Goal: Information Seeking & Learning: Learn about a topic

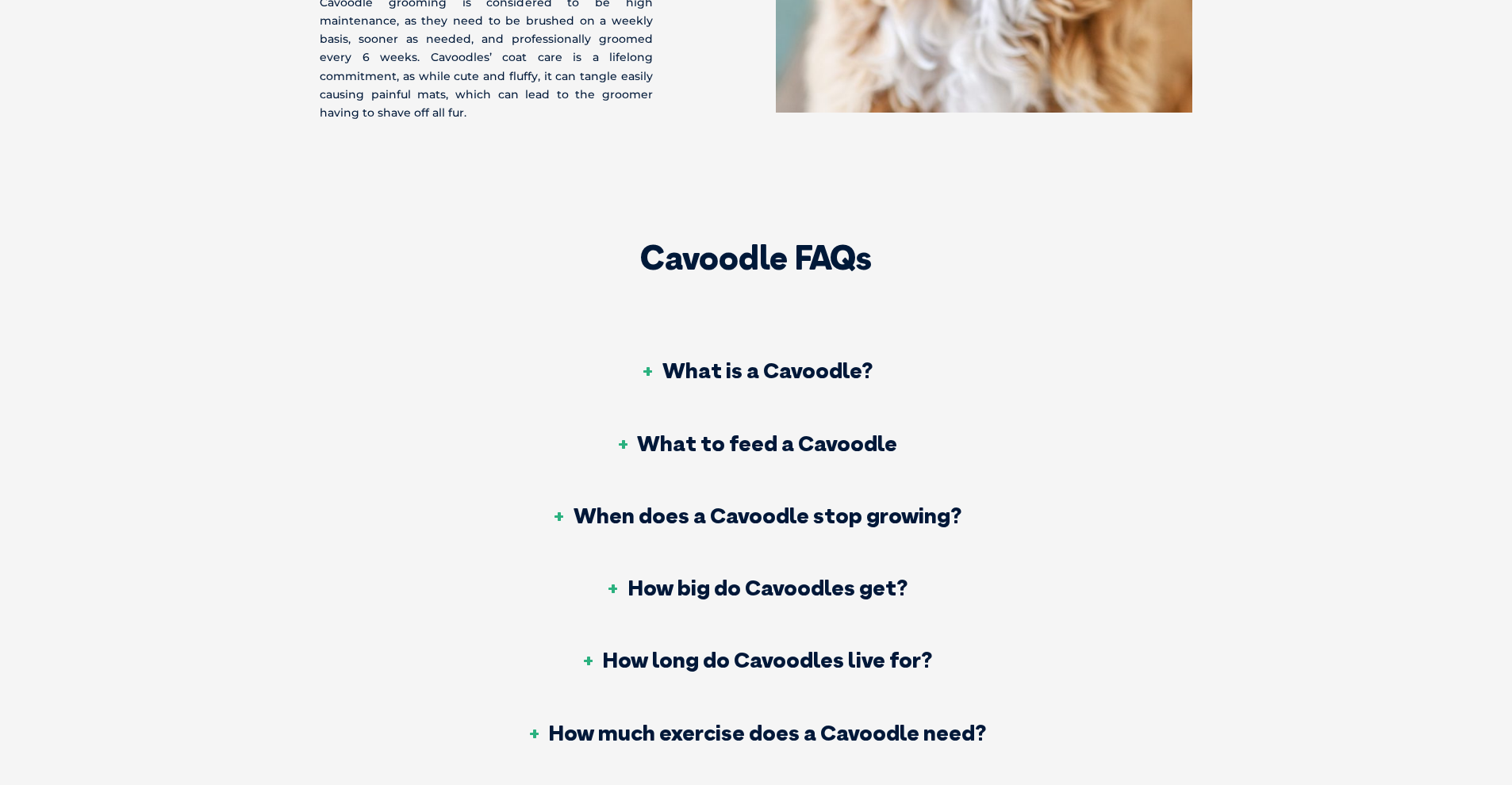
scroll to position [5881, 0]
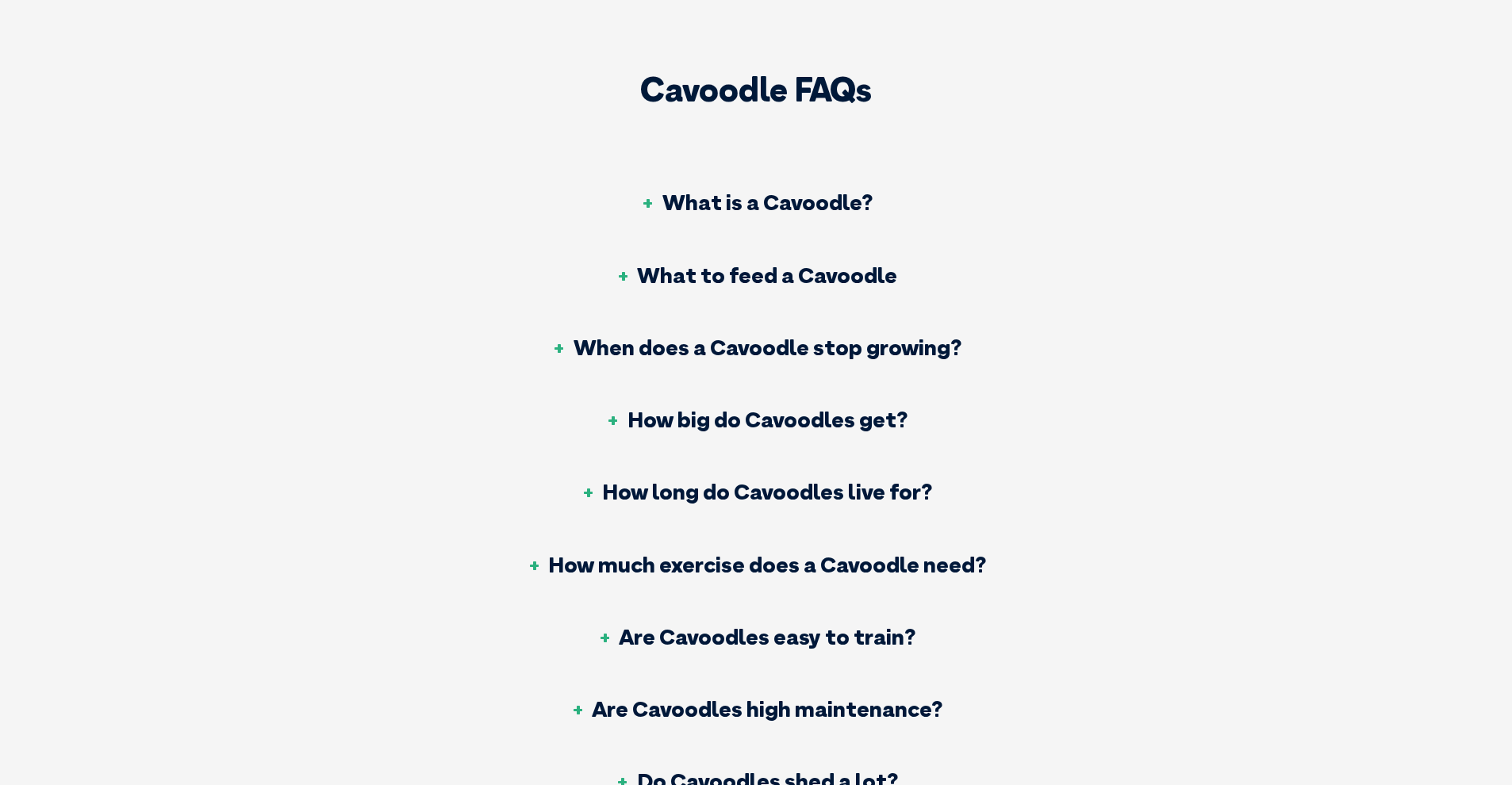
click at [819, 625] on h3 "Are Cavoodles easy to train?" at bounding box center [756, 636] width 319 height 22
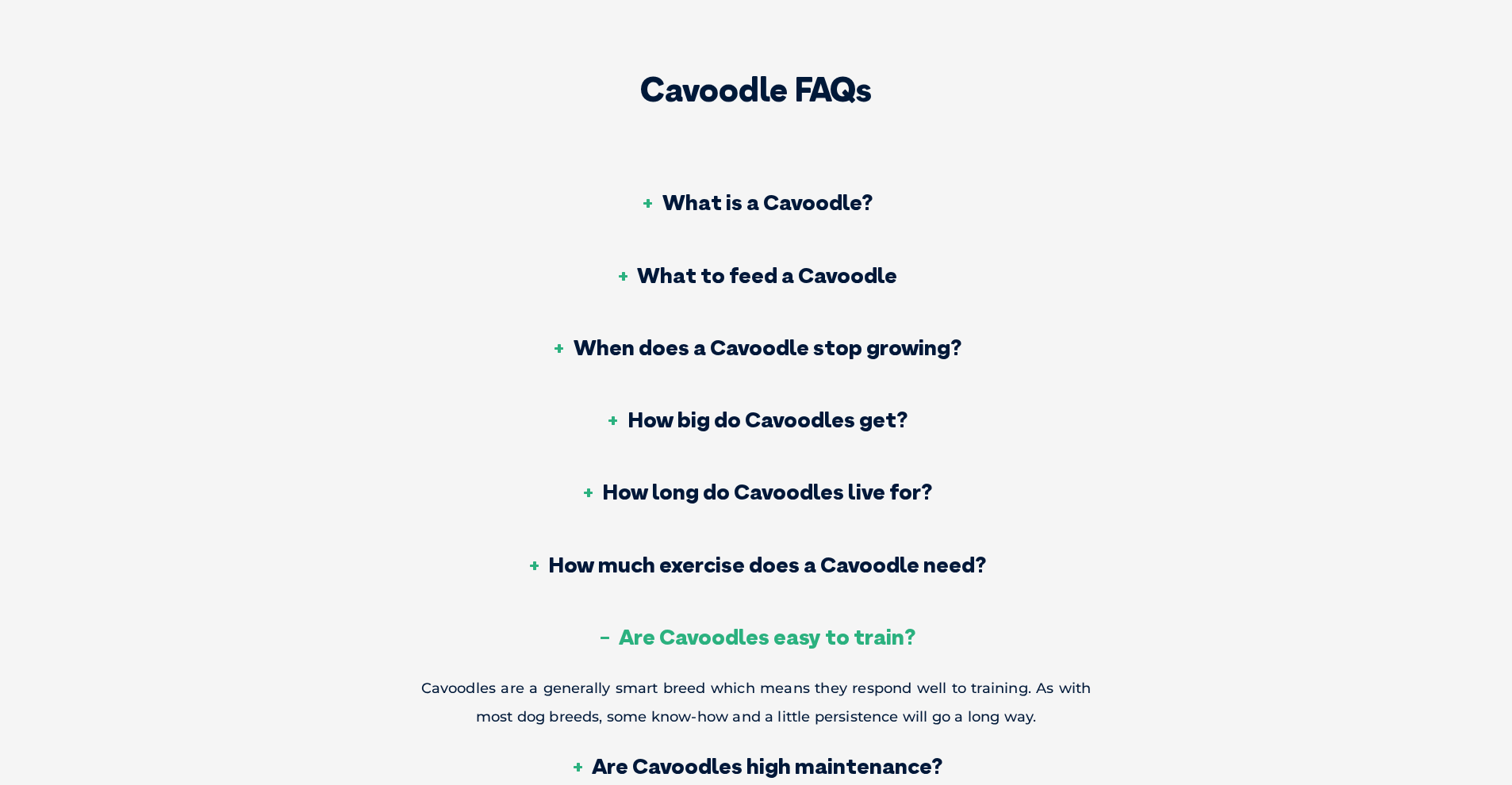
click at [823, 480] on h3 "How long do Cavoodles live for?" at bounding box center [756, 491] width 352 height 22
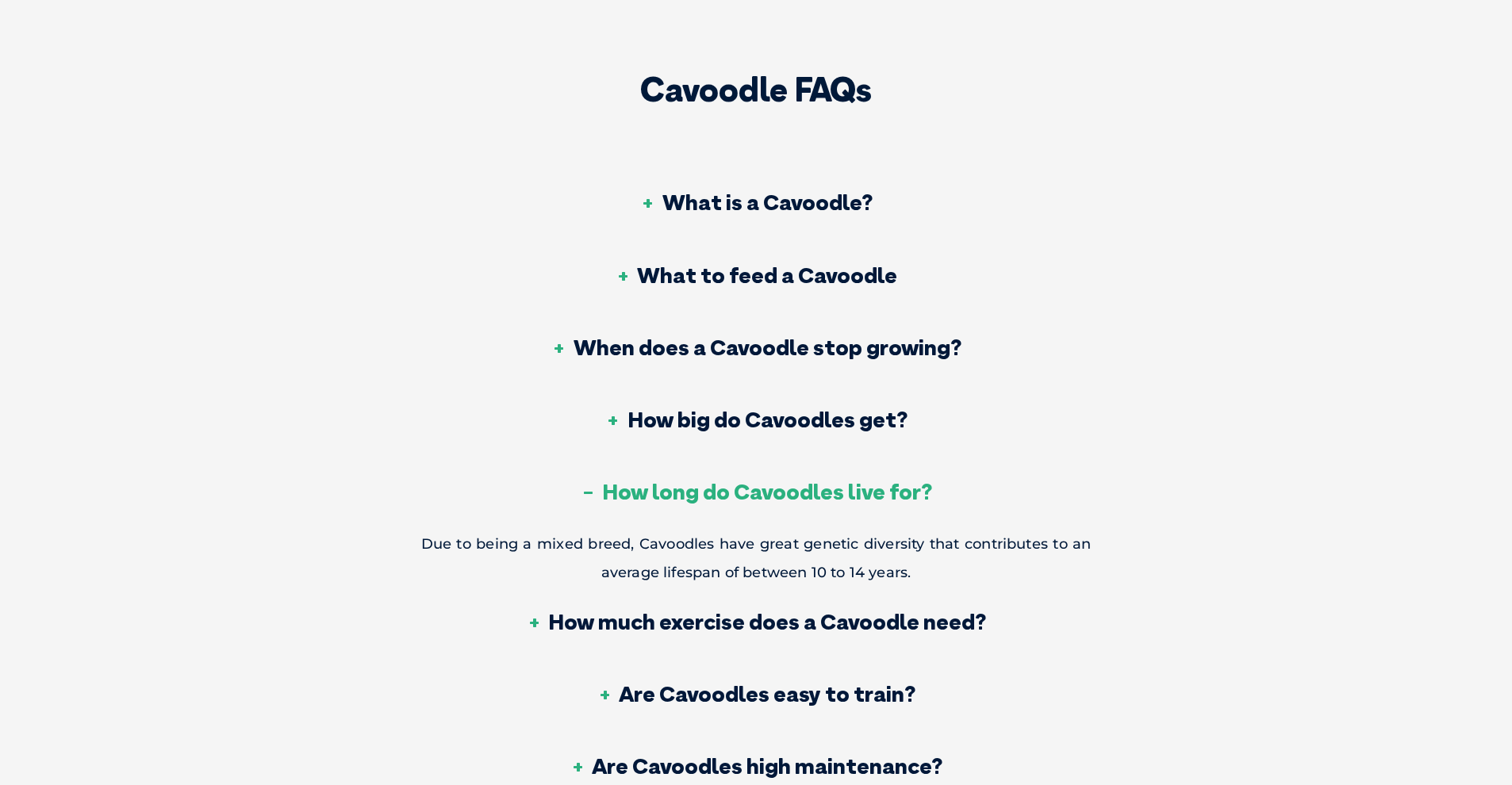
scroll to position [6007, 0]
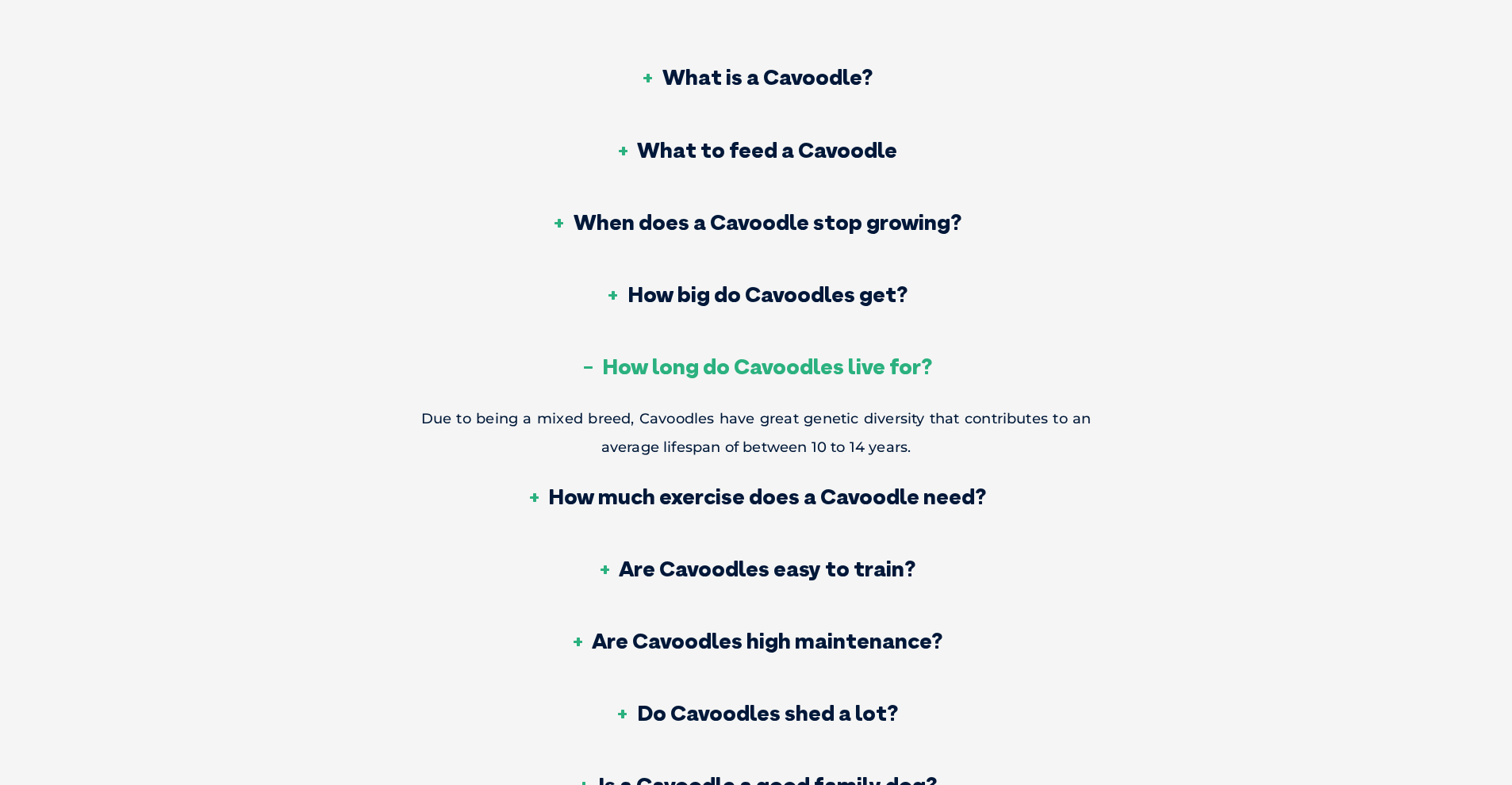
click at [853, 630] on h3 "Are Cavoodles high maintenance?" at bounding box center [756, 640] width 373 height 22
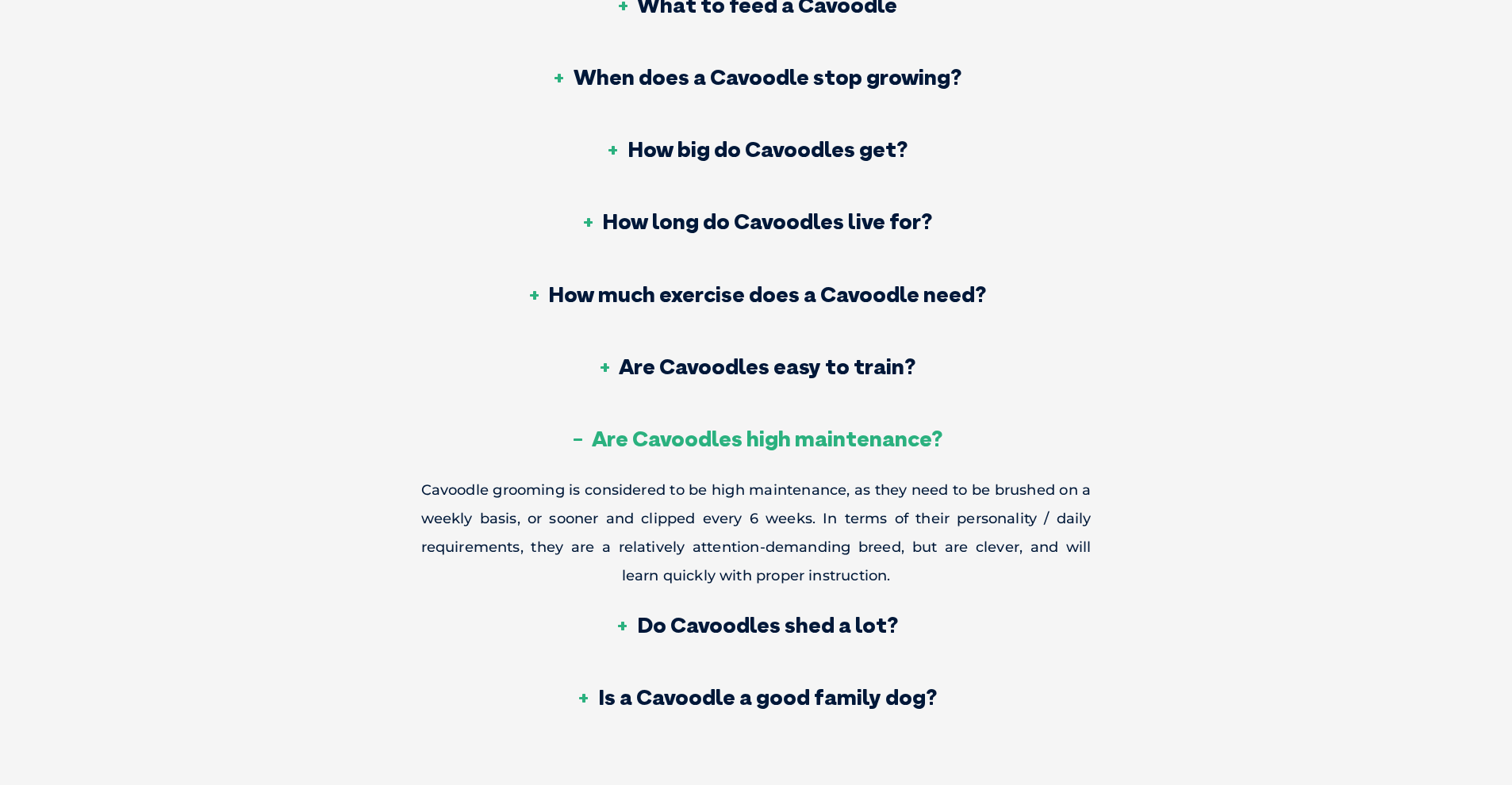
scroll to position [6280, 0]
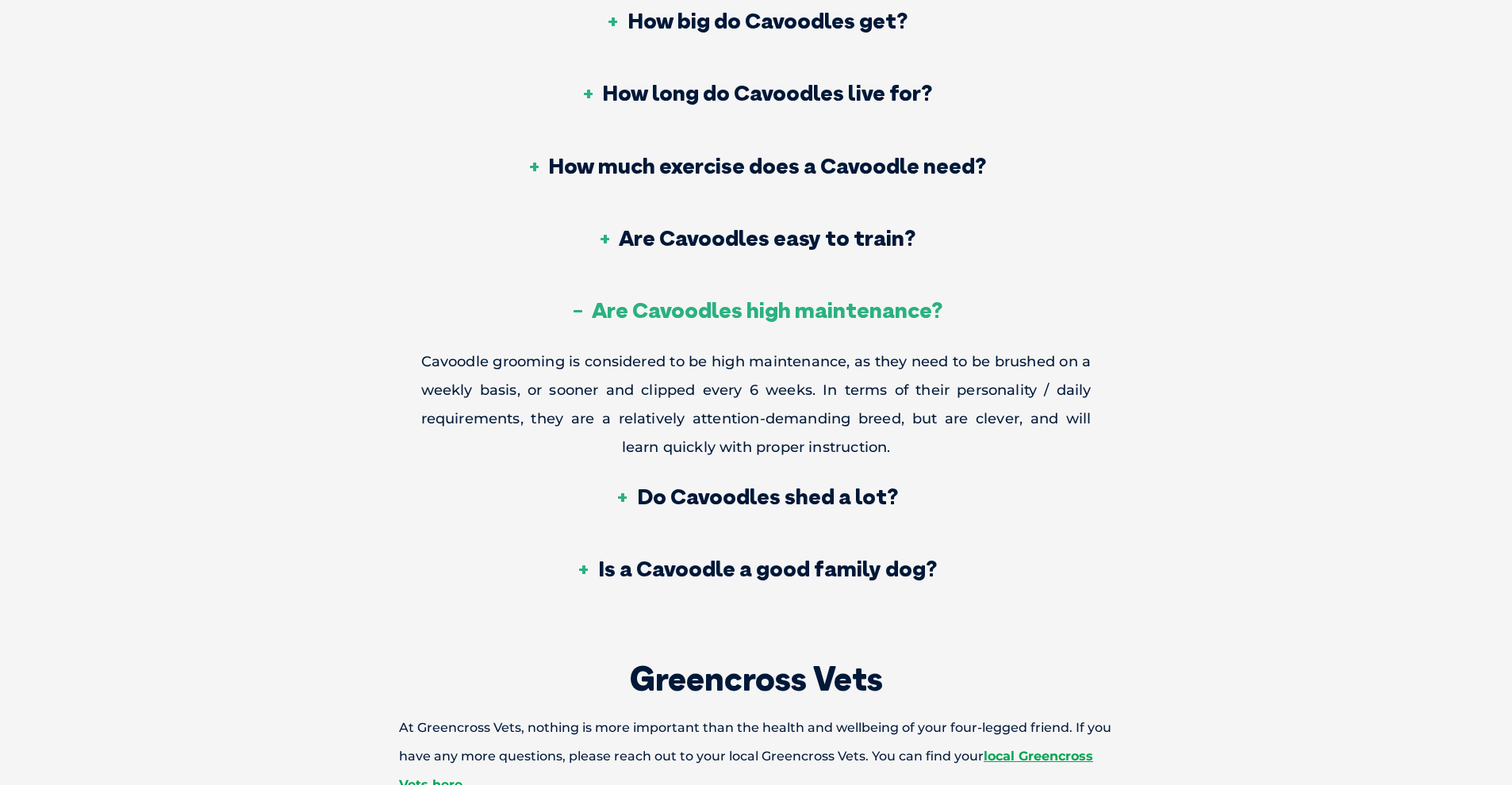
click at [832, 557] on h3 "Is a Cavoodle a good family dog?" at bounding box center [756, 568] width 361 height 22
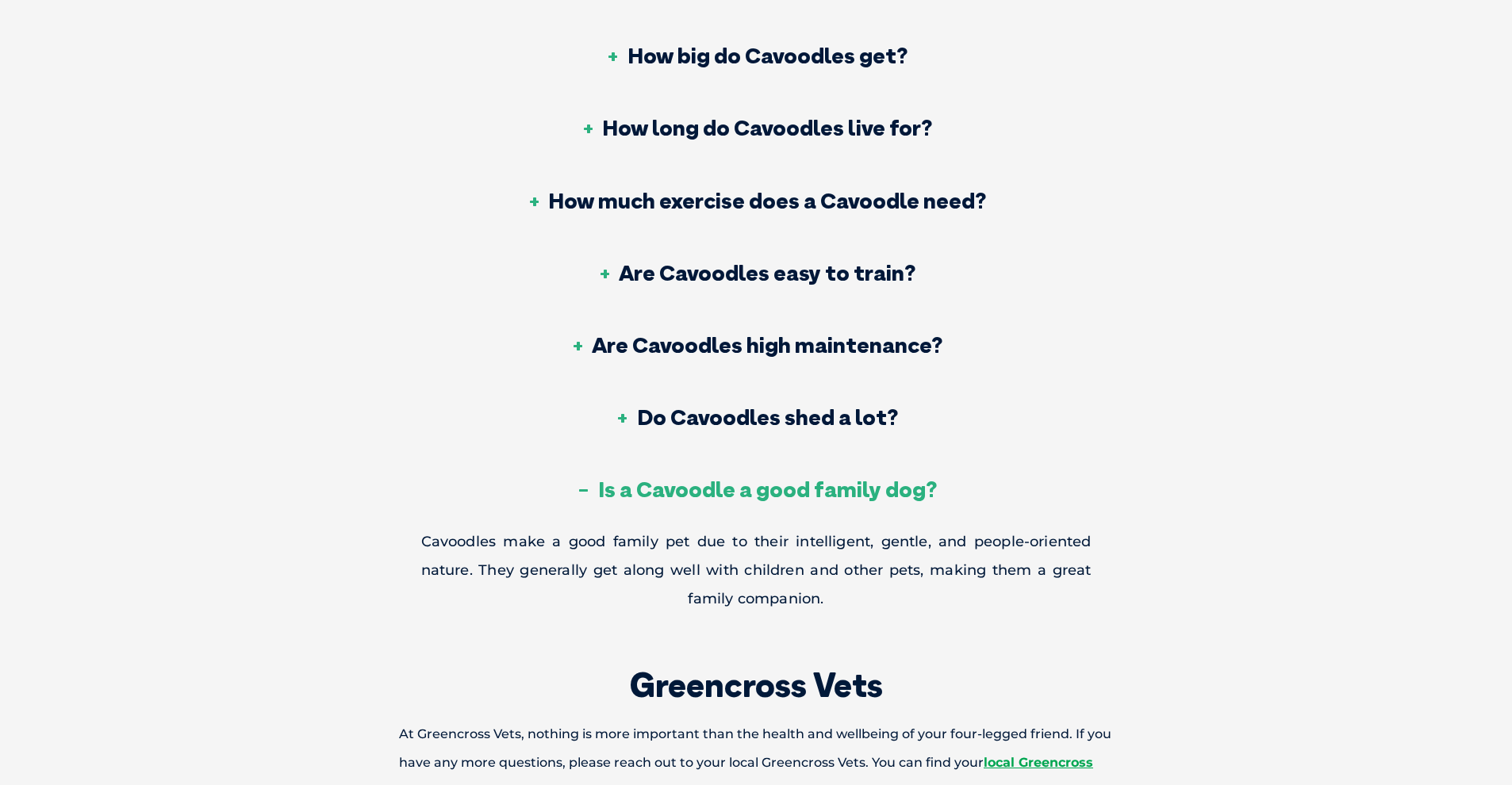
scroll to position [6226, 0]
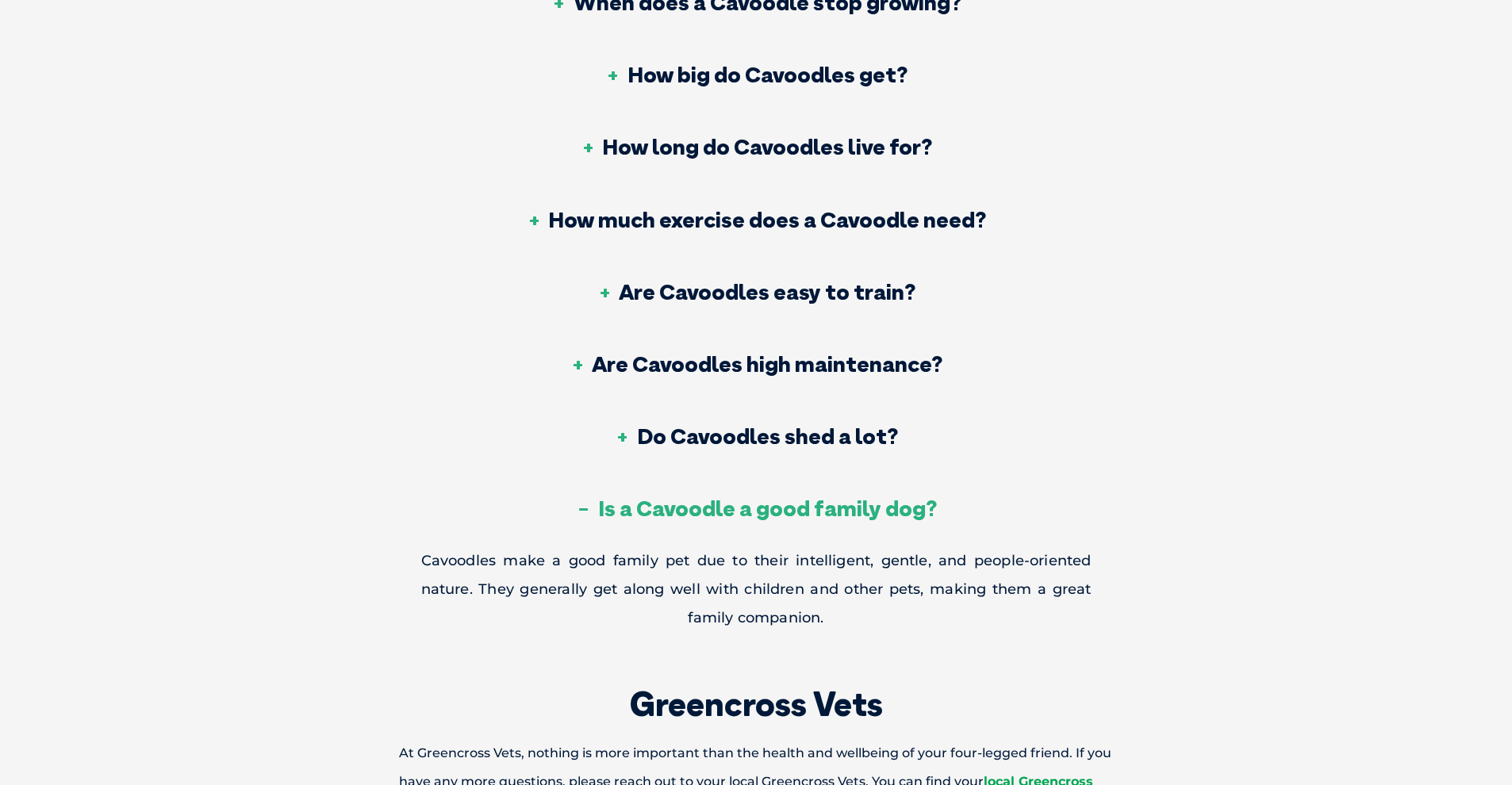
click at [856, 209] on h3 "How much exercise does a Cavoodle need?" at bounding box center [756, 219] width 460 height 22
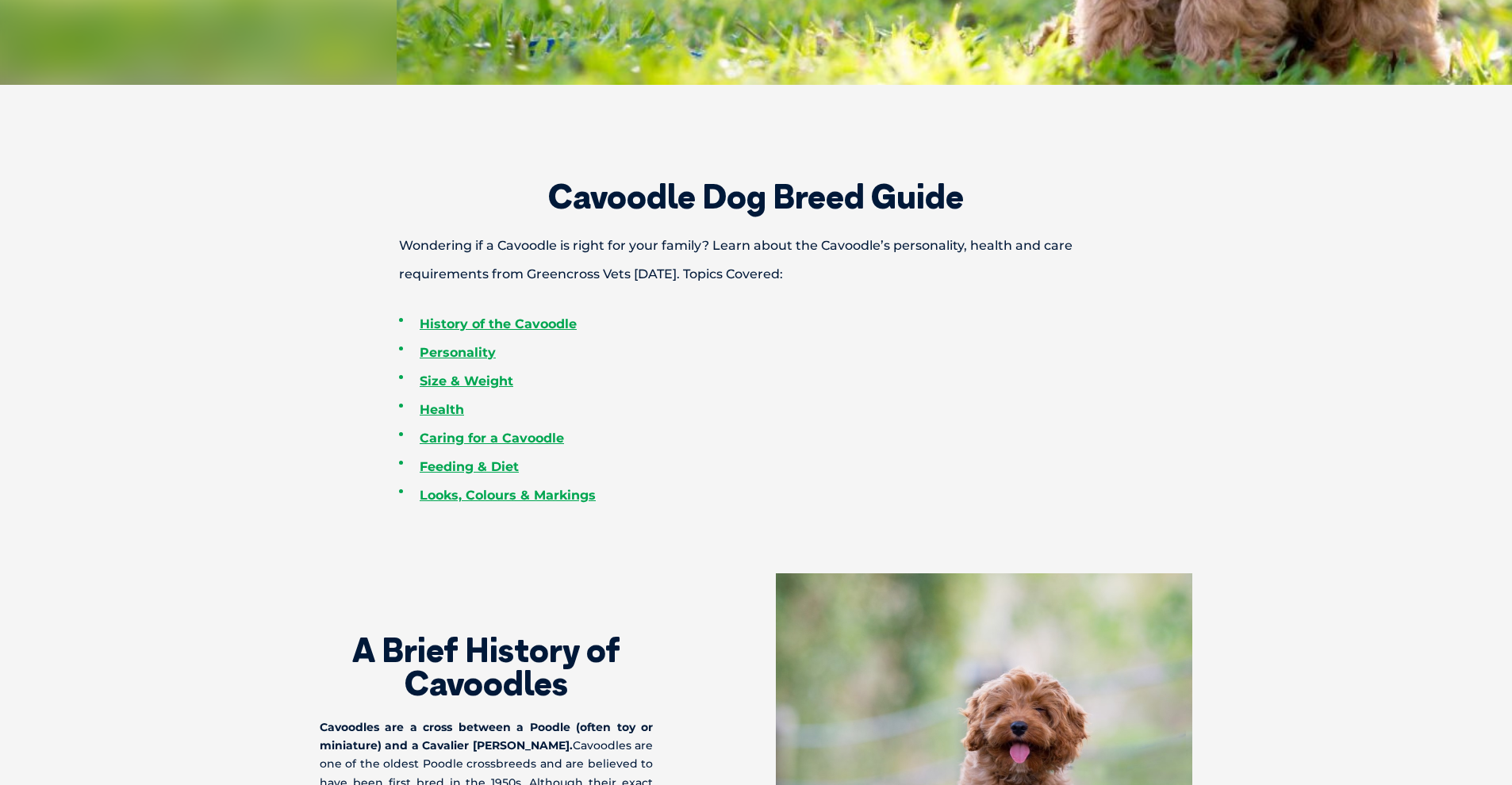
scroll to position [0, 0]
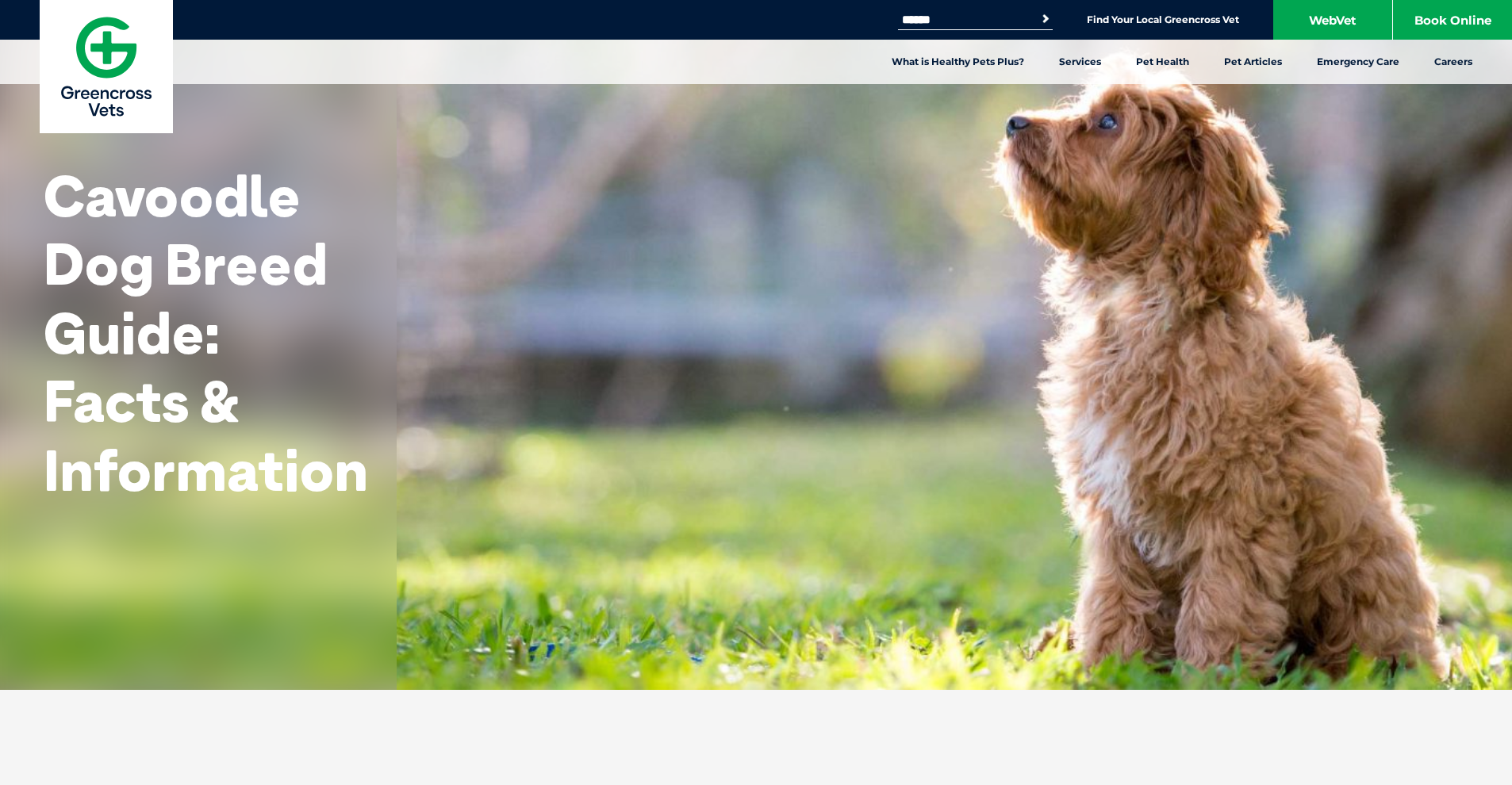
click at [977, 18] on input "Search for:" at bounding box center [965, 19] width 135 height 13
type input "**********"
click at [1042, 19] on button "Search" at bounding box center [1046, 19] width 16 height 16
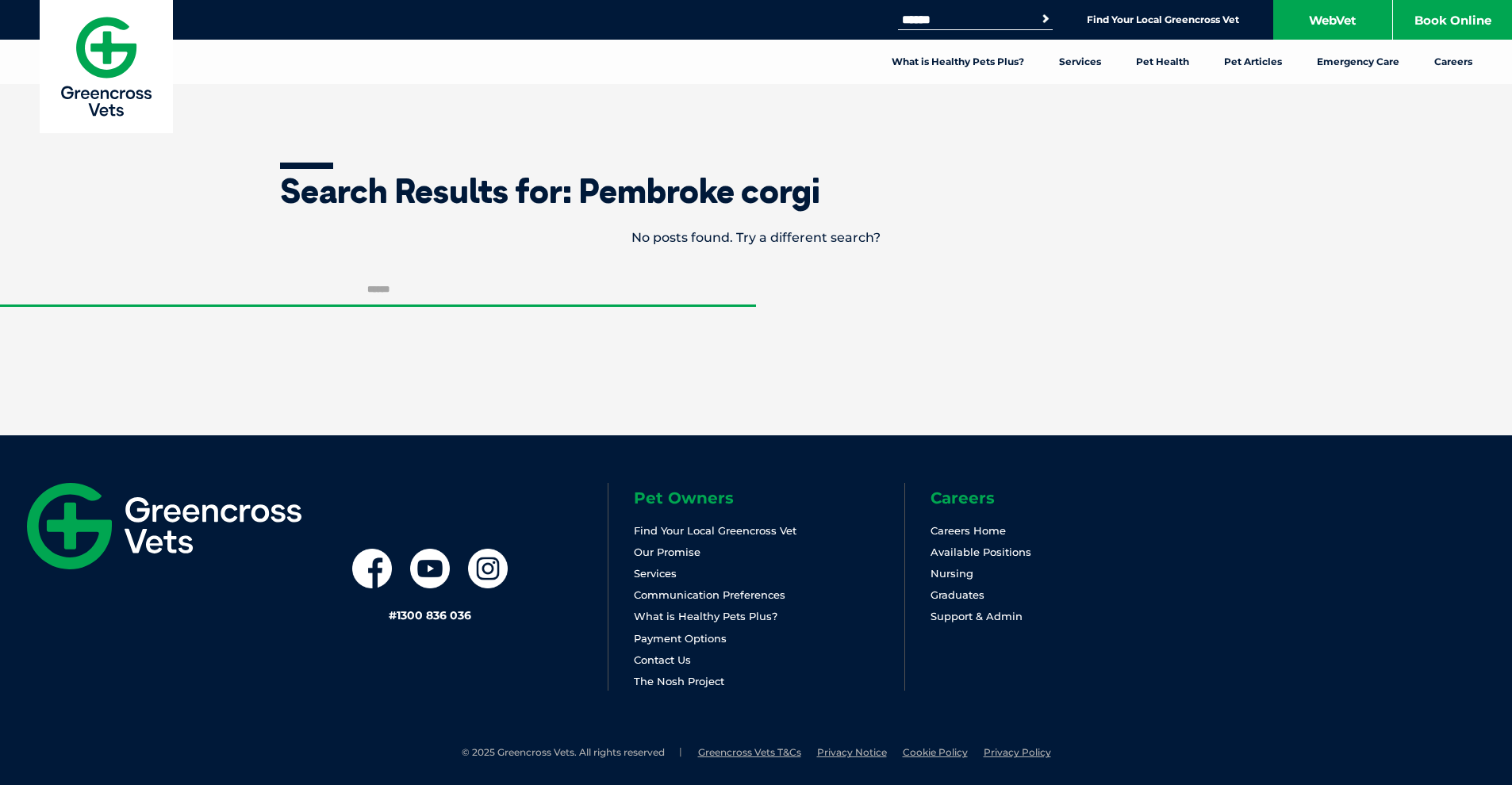
click at [951, 20] on input "Search for:" at bounding box center [965, 19] width 135 height 13
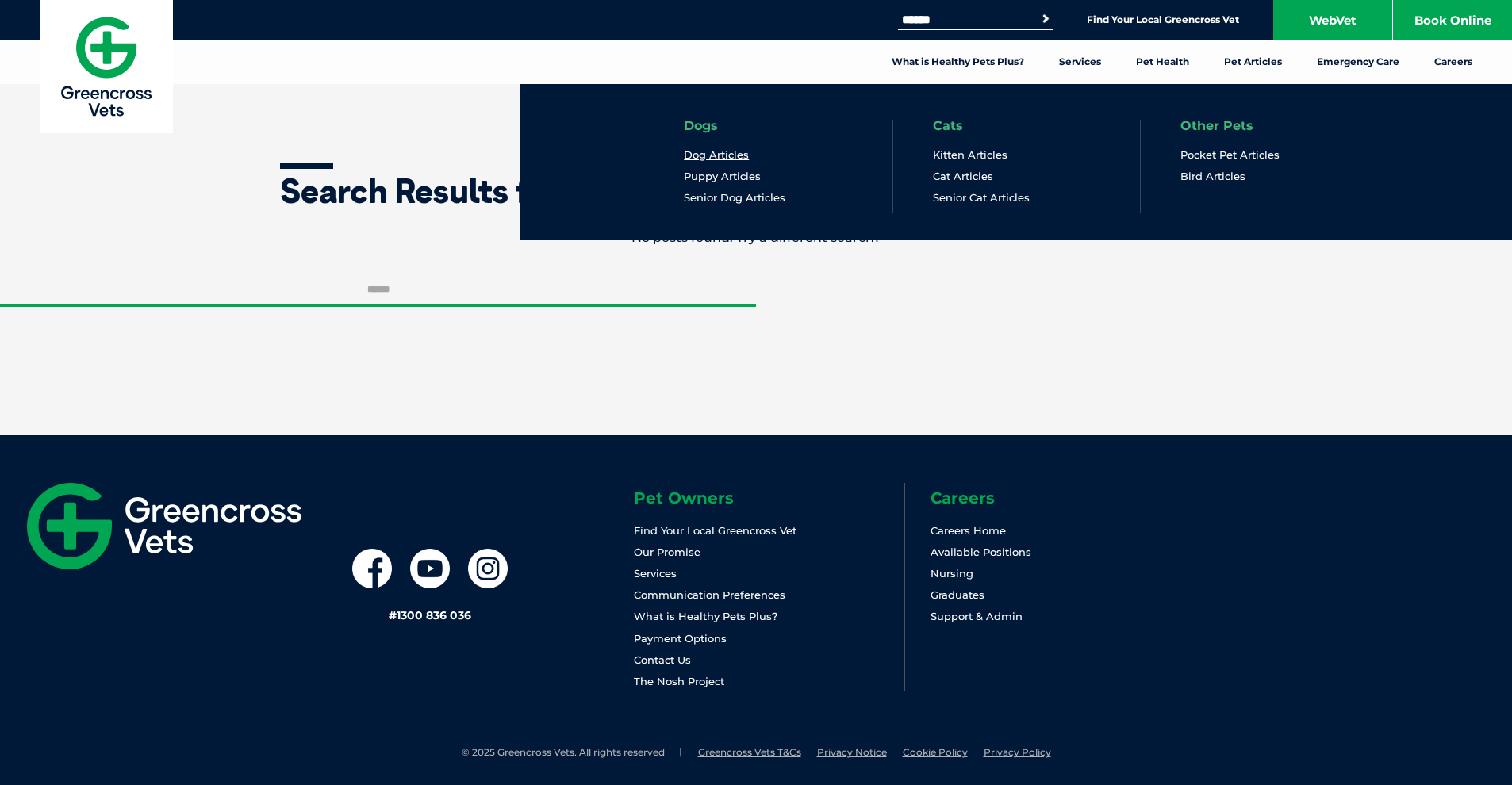
click at [707, 159] on link "Dog Articles" at bounding box center [716, 155] width 65 height 13
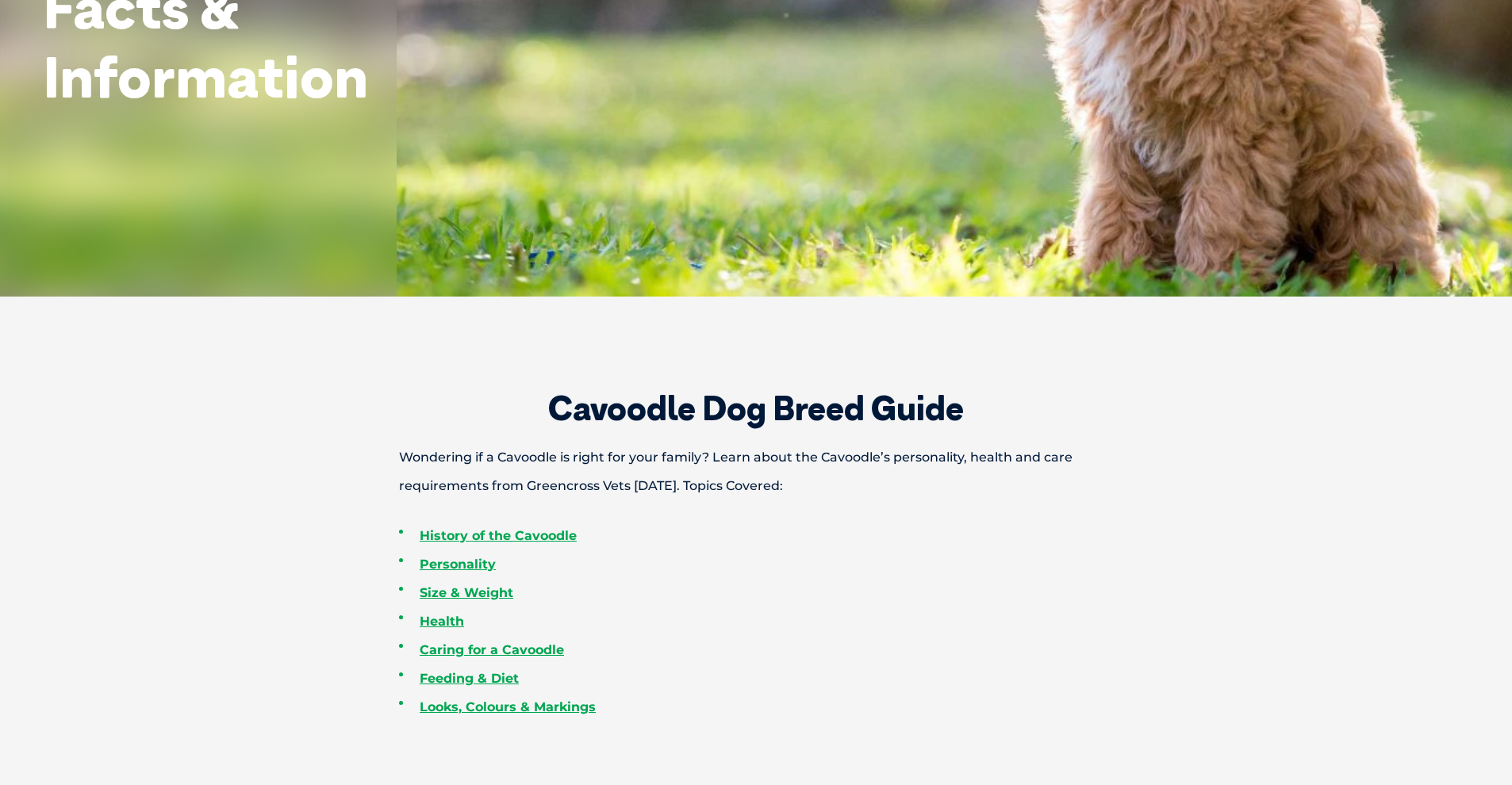
scroll to position [255, 0]
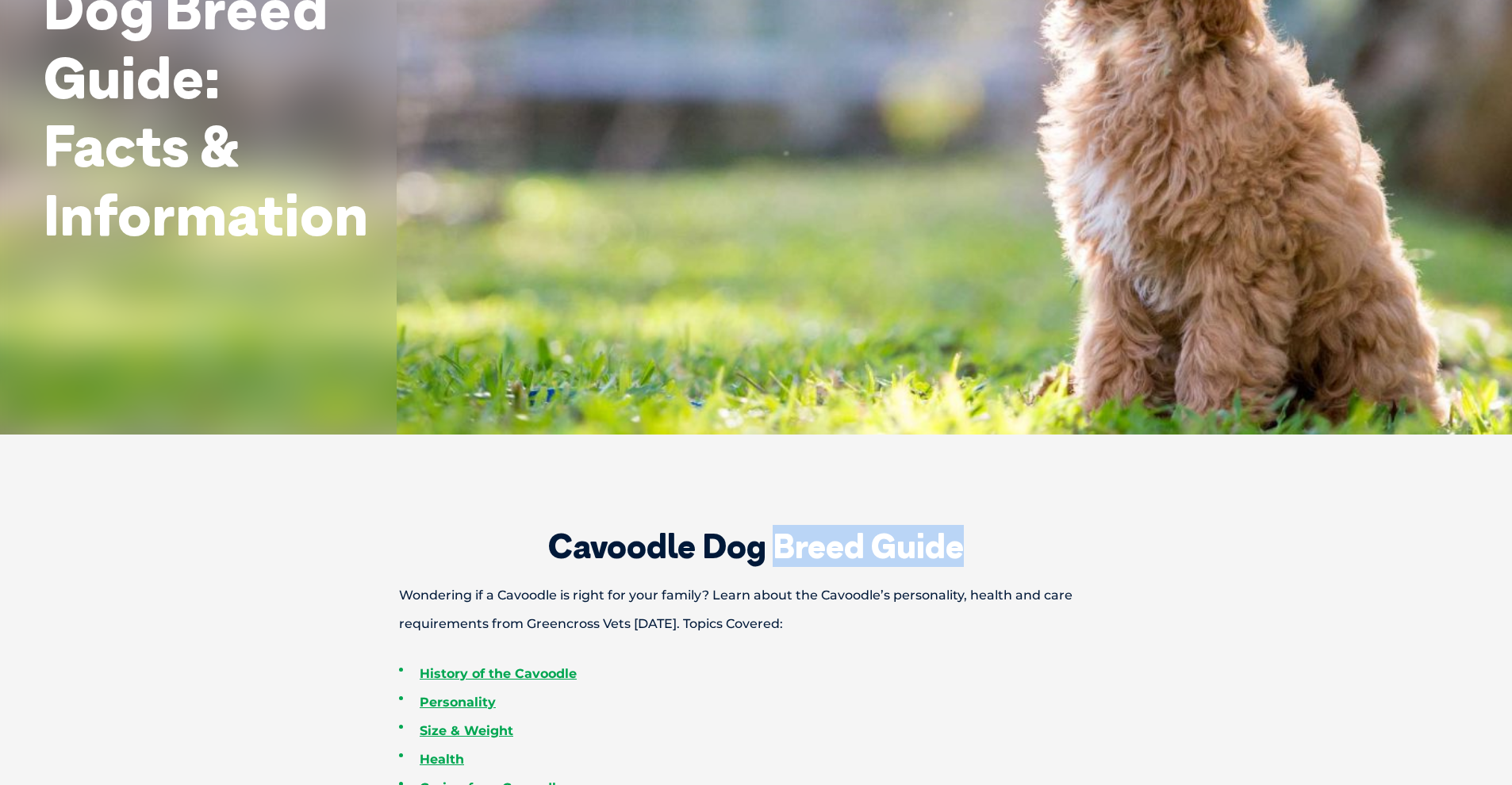
drag, startPoint x: 772, startPoint y: 541, endPoint x: 970, endPoint y: 539, distance: 198.0
click at [970, 541] on h2 "Cavoodle Dog Breed Guide" at bounding box center [756, 547] width 825 height 33
copy h2 "Breed Guide"
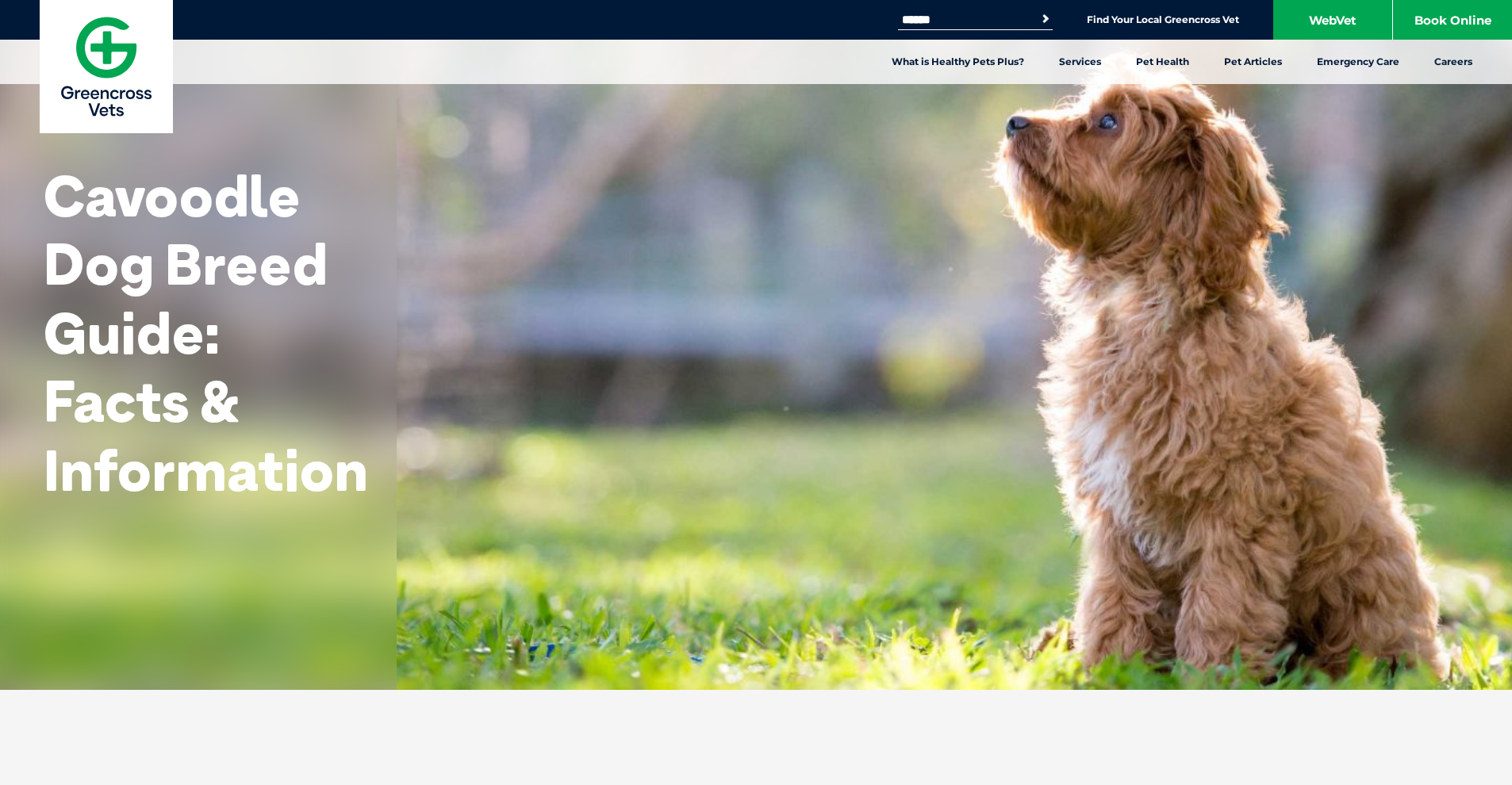
click at [953, 22] on input "Search for:" at bounding box center [965, 19] width 135 height 13
paste input "**********"
type input "**********"
click at [1042, 19] on button "Search" at bounding box center [1046, 19] width 16 height 16
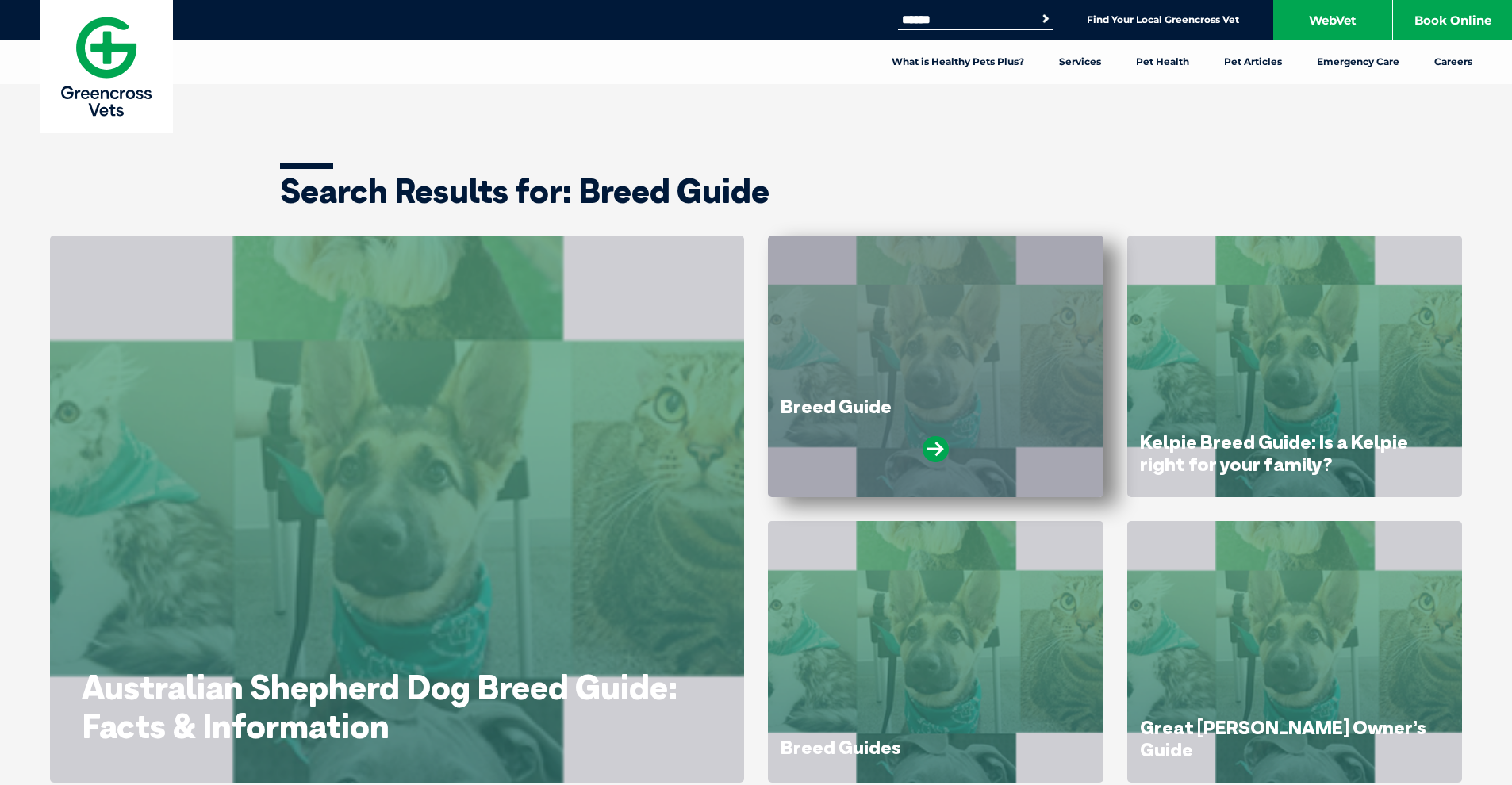
scroll to position [29, 0]
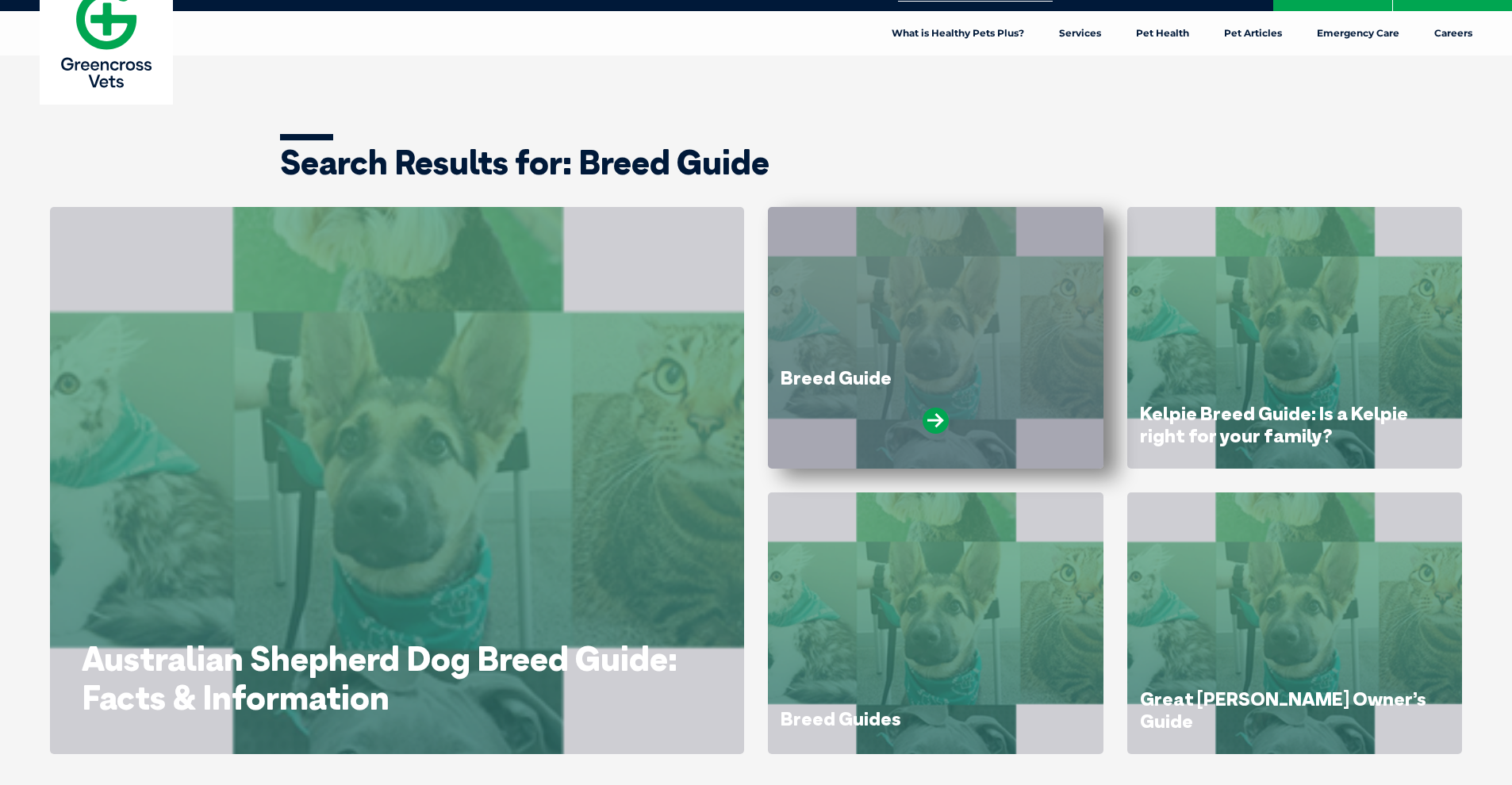
click at [930, 340] on div "Breed Guide" at bounding box center [936, 338] width 335 height 262
click at [935, 417] on icon at bounding box center [936, 421] width 26 height 26
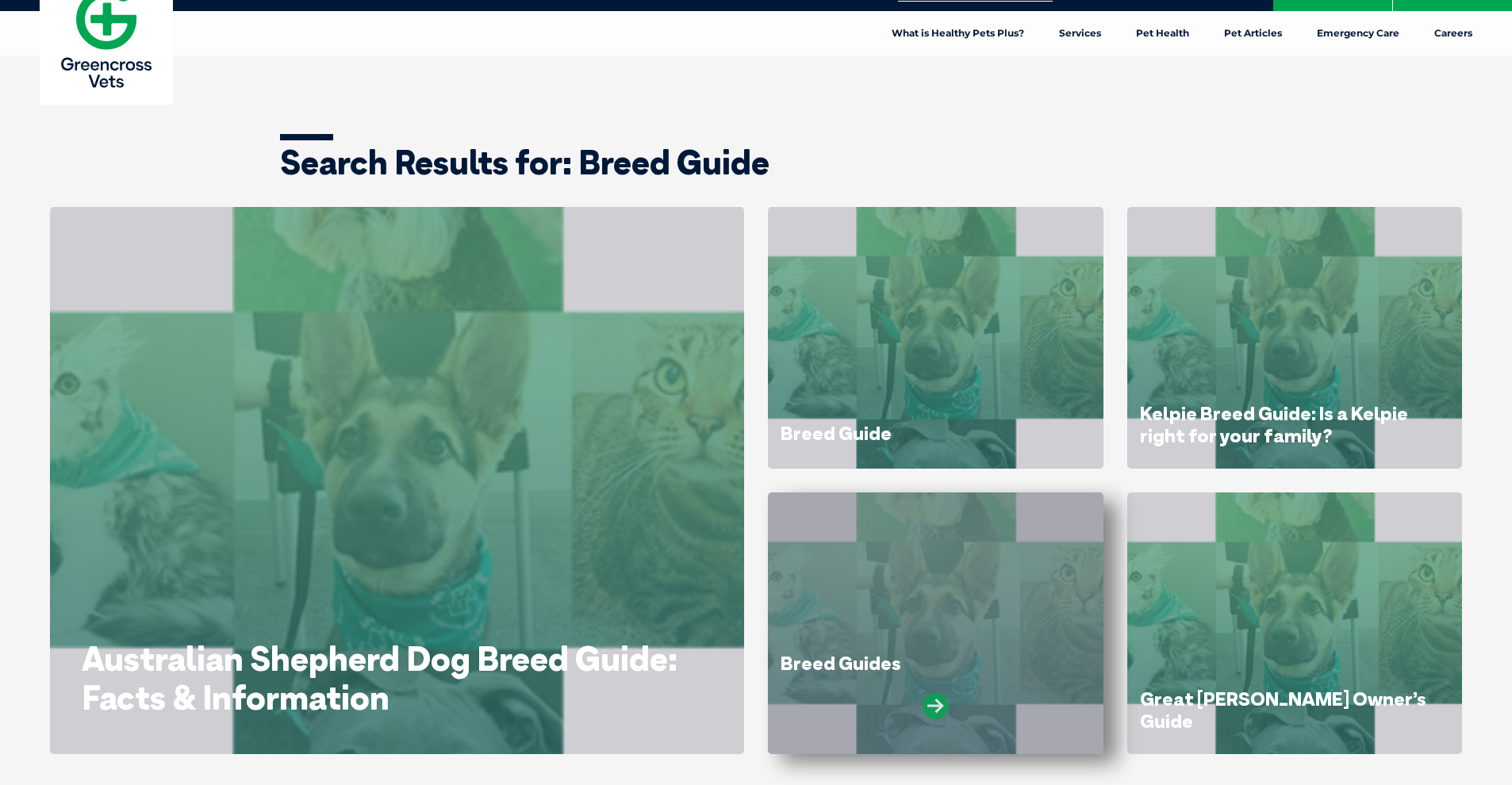
click at [933, 712] on icon at bounding box center [936, 706] width 26 height 26
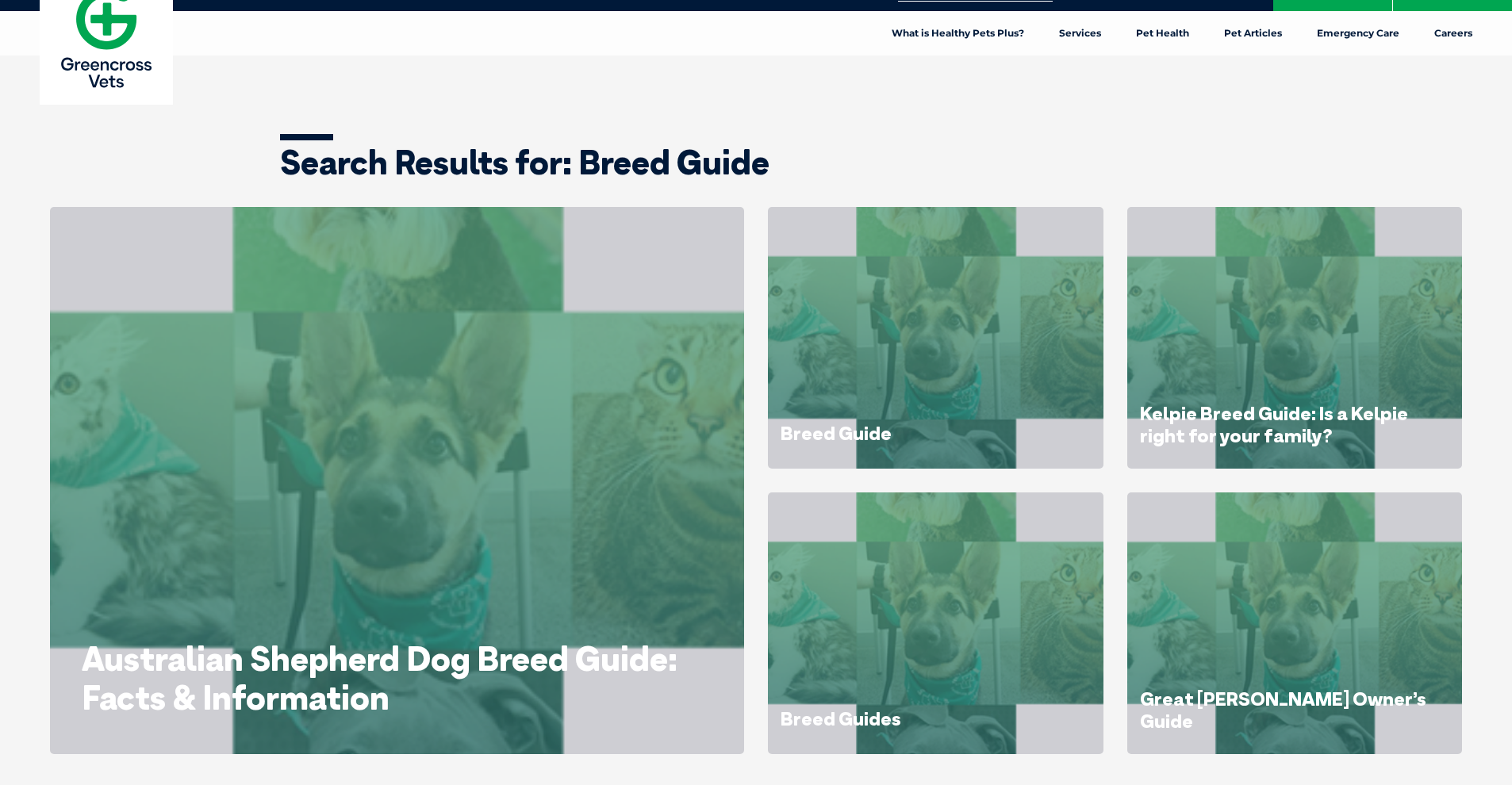
scroll to position [827, 0]
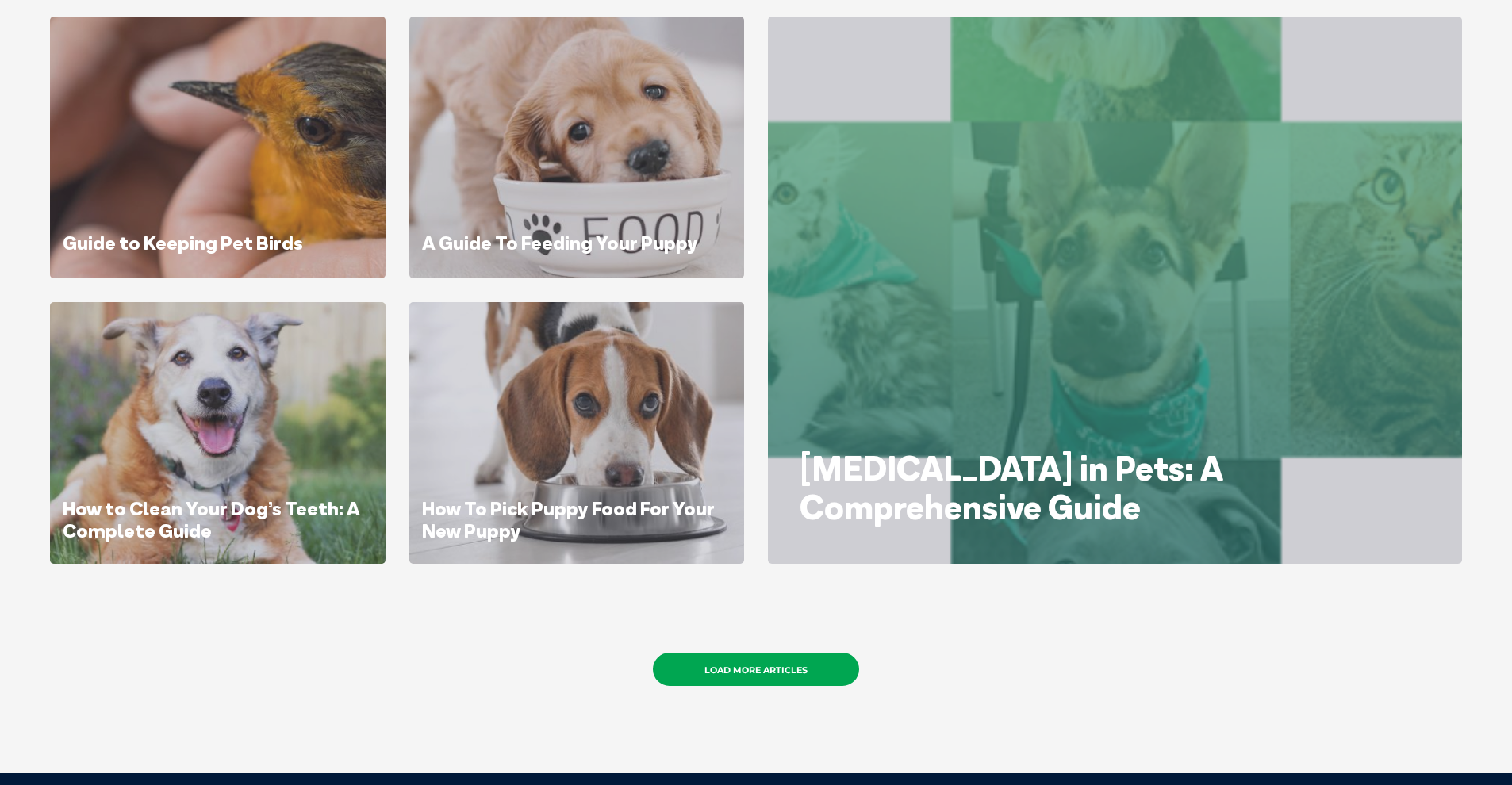
click at [818, 667] on link "Load More Articles" at bounding box center [756, 669] width 206 height 33
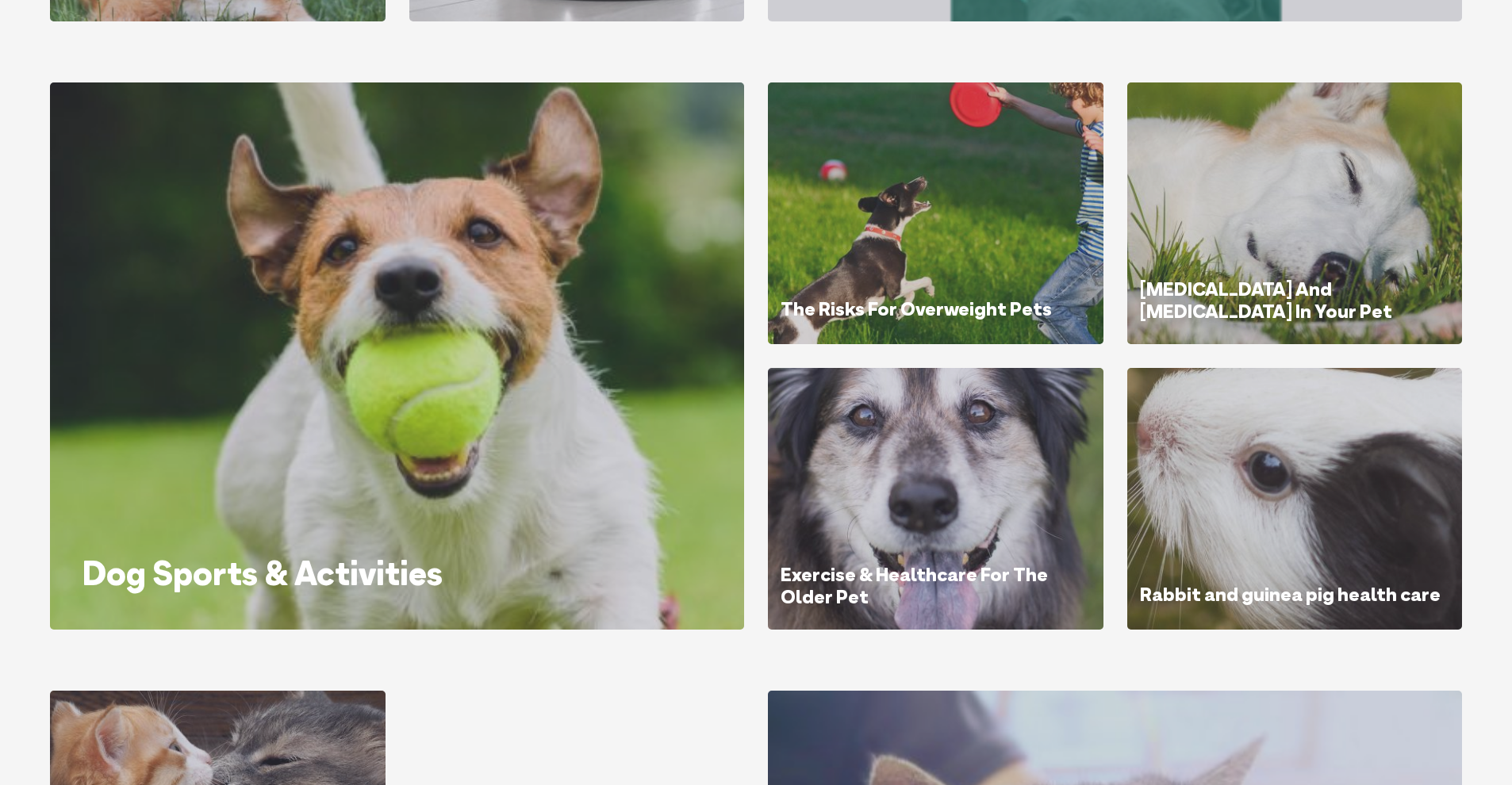
scroll to position [2159, 0]
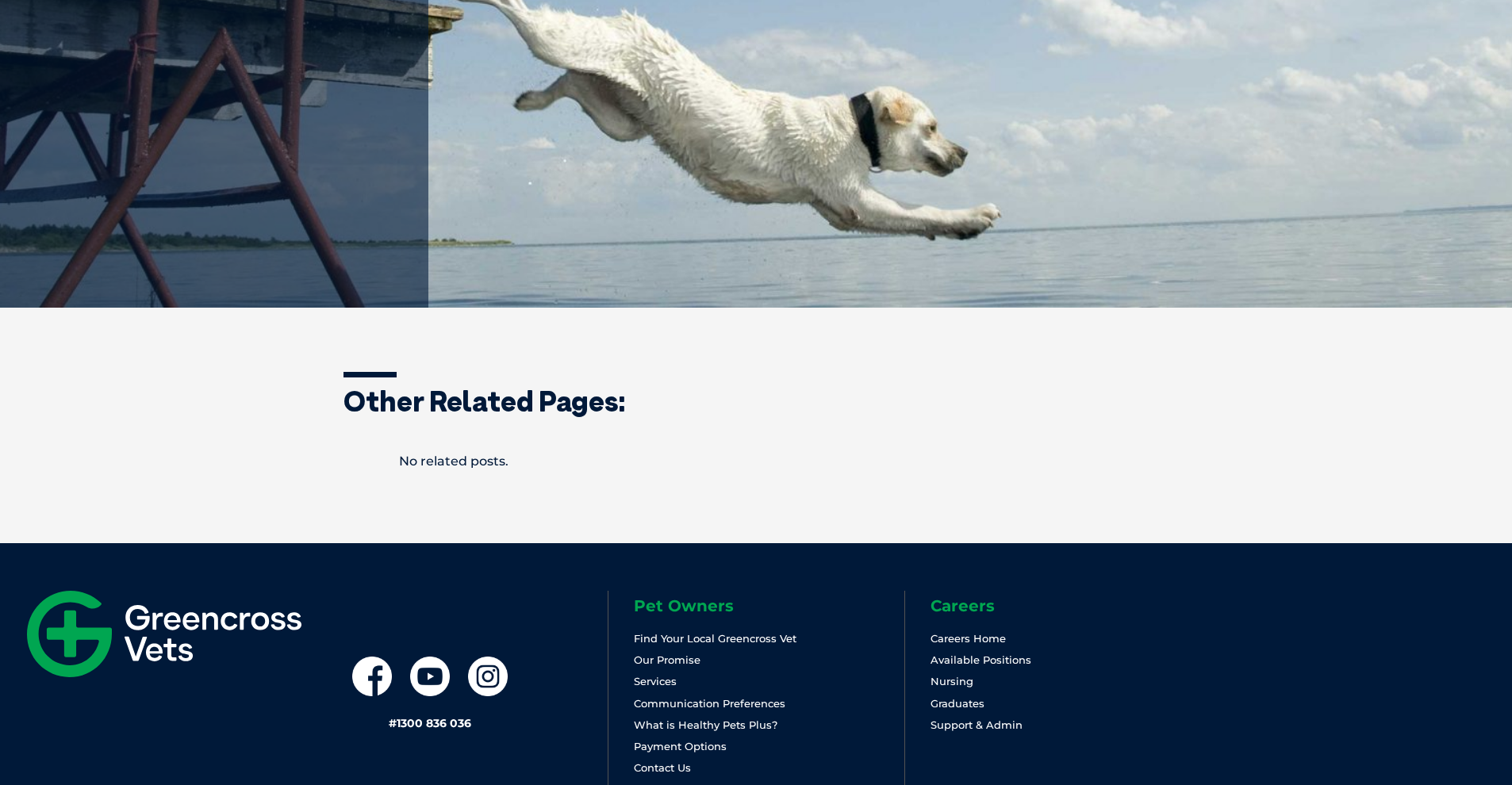
scroll to position [431, 0]
